Goal: Information Seeking & Learning: Check status

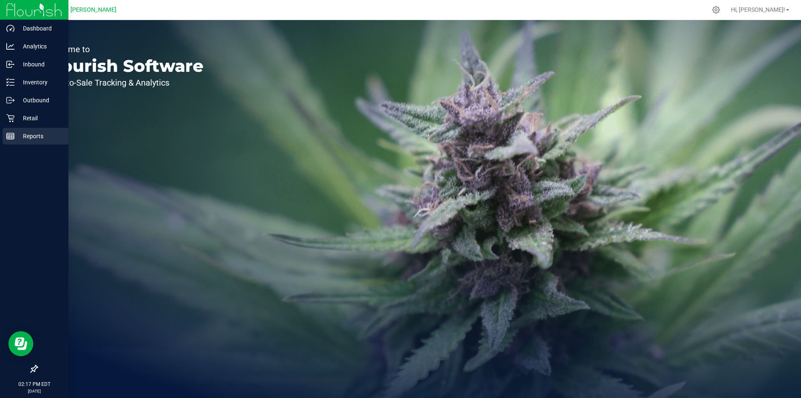
click at [32, 136] on p "Reports" at bounding box center [40, 136] width 50 height 10
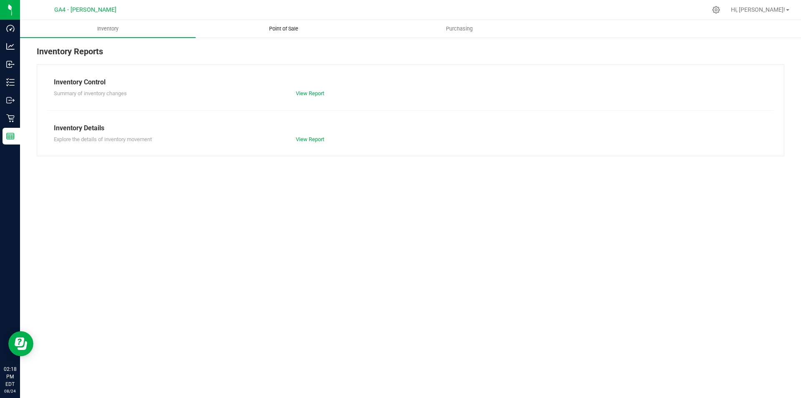
click at [284, 24] on uib-tab-heading "Point of Sale" at bounding box center [283, 28] width 175 height 17
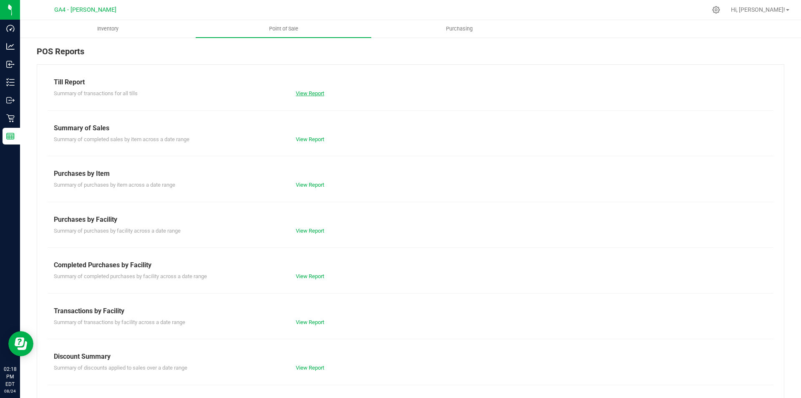
click at [317, 91] on link "View Report" at bounding box center [310, 93] width 28 height 6
